Goal: Find specific page/section: Find specific page/section

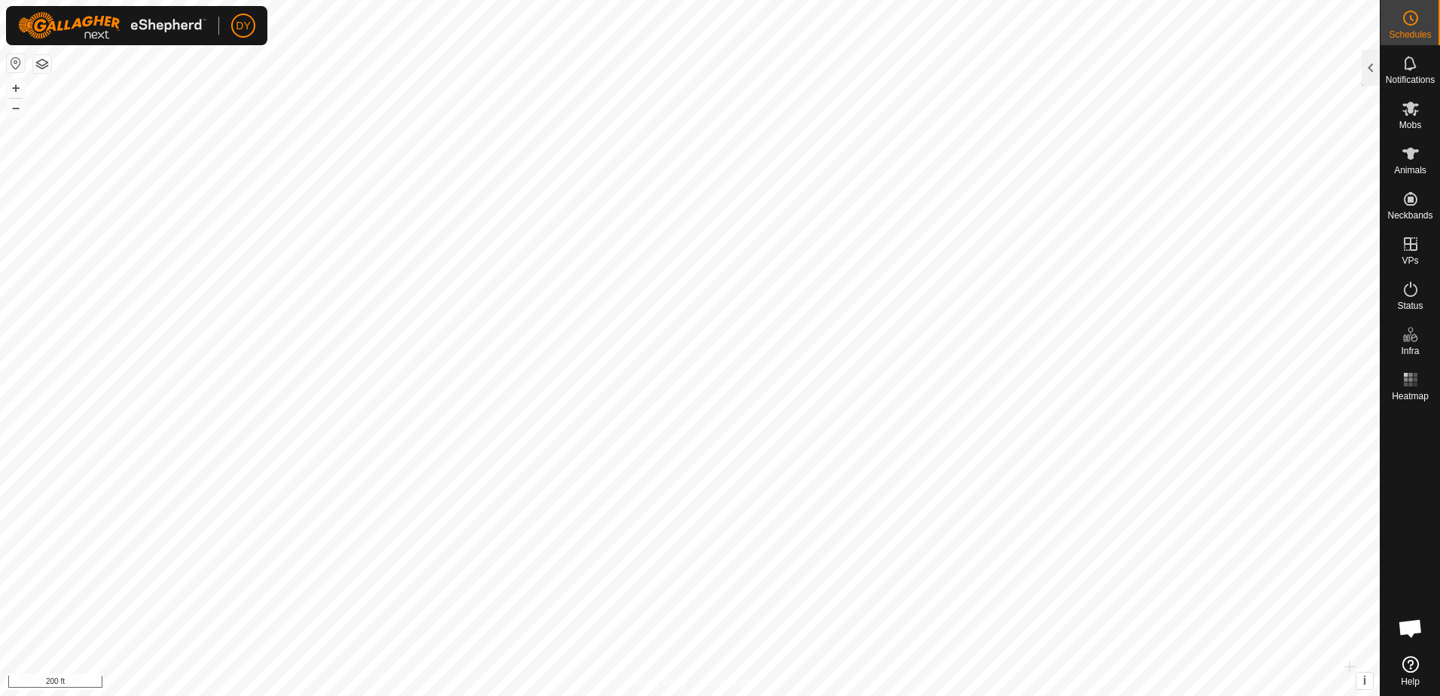
scroll to position [1448, 0]
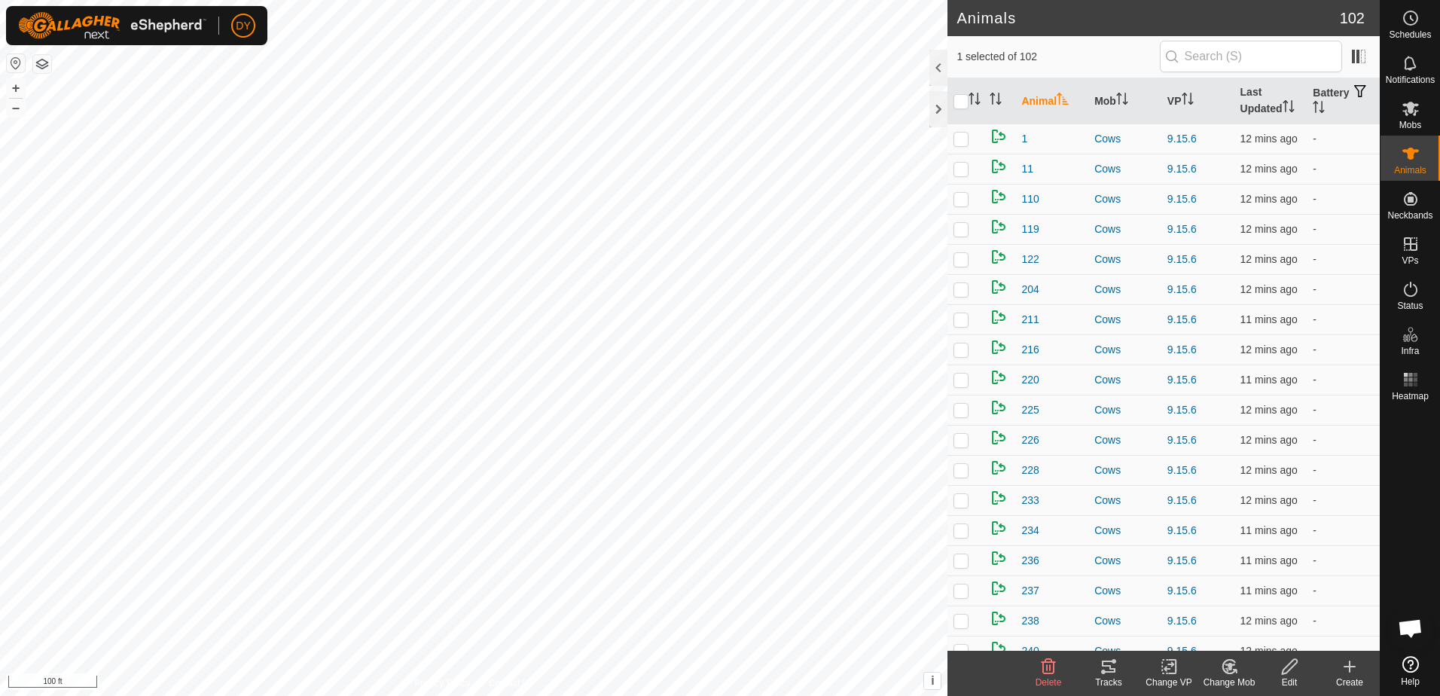
click at [1109, 672] on icon at bounding box center [1109, 667] width 14 height 12
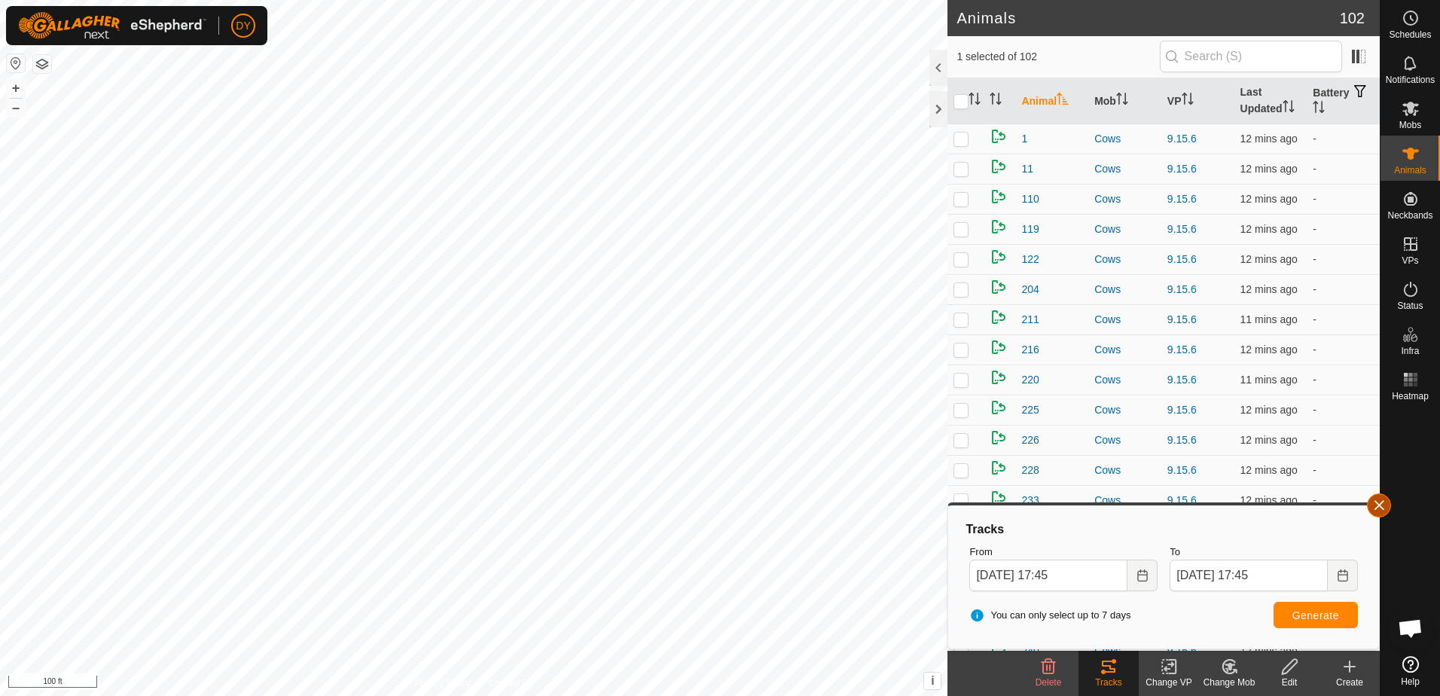
click at [1378, 512] on button "button" at bounding box center [1379, 505] width 24 height 24
